Goal: Task Accomplishment & Management: Complete application form

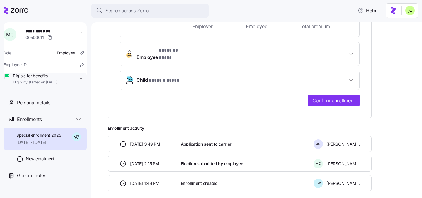
scroll to position [190, 0]
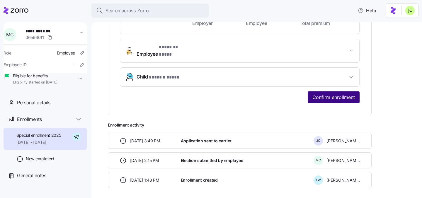
click at [325, 94] on span "Confirm enrollment" at bounding box center [333, 97] width 42 height 7
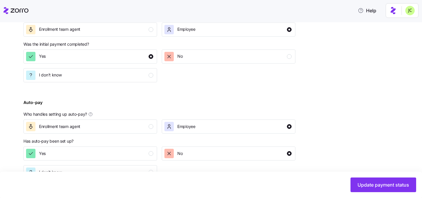
scroll to position [261, 0]
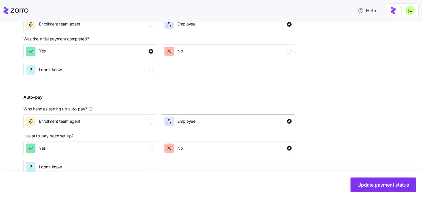
click at [222, 119] on div "Employee" at bounding box center [227, 121] width 127 height 9
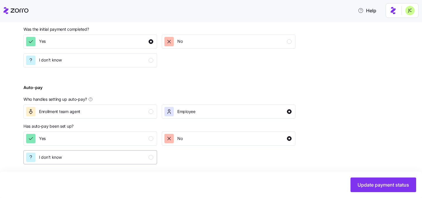
click at [138, 159] on div "I don't know" at bounding box center [89, 157] width 127 height 9
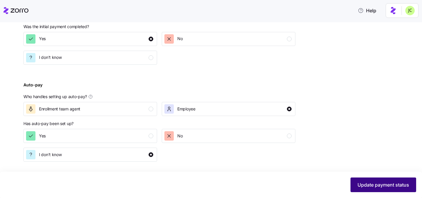
click at [362, 182] on span "Update payment status" at bounding box center [383, 184] width 52 height 7
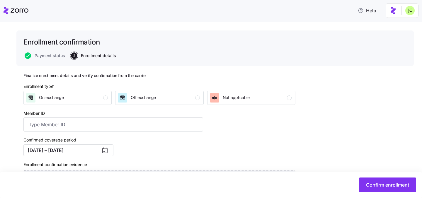
scroll to position [29, 0]
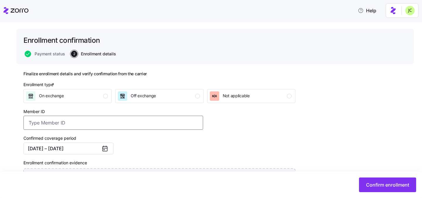
click at [158, 123] on input "Member ID" at bounding box center [112, 123] width 179 height 14
paste input "878A74254"
type input "878A74254"
click at [90, 102] on button "On exchange" at bounding box center [67, 96] width 88 height 14
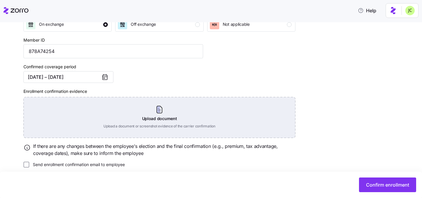
scroll to position [107, 0]
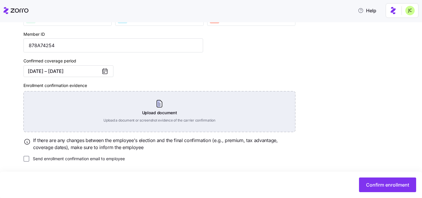
click at [166, 112] on div "Upload document Upload a document or screenshot evidence of the carrier confirm…" at bounding box center [159, 111] width 272 height 41
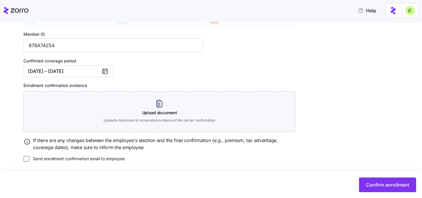
scroll to position [80, 0]
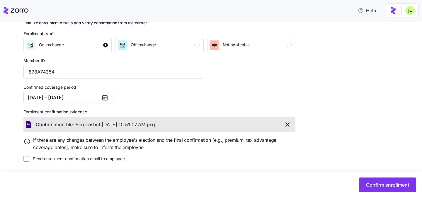
click at [125, 157] on label "Send enrollment confirmation email to employee" at bounding box center [76, 159] width 95 height 6
click at [29, 157] on input "Send enrollment confirmation email to employee" at bounding box center [26, 159] width 6 height 6
click at [367, 190] on button "Confirm enrollment" at bounding box center [387, 184] width 57 height 15
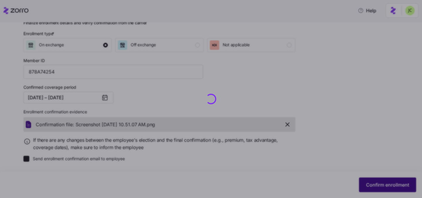
checkbox input "false"
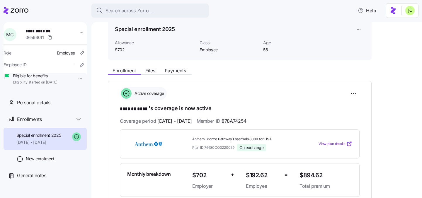
scroll to position [28, 0]
